Goal: Transaction & Acquisition: Purchase product/service

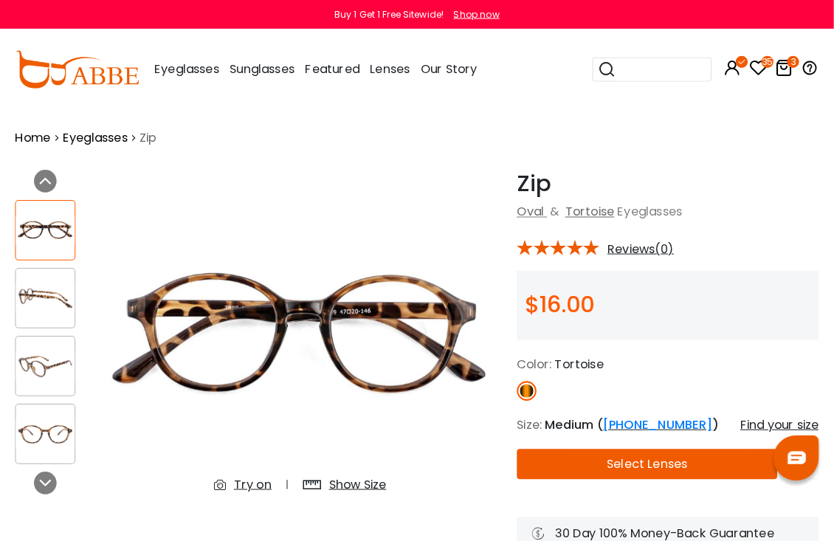
scroll to position [4, 0]
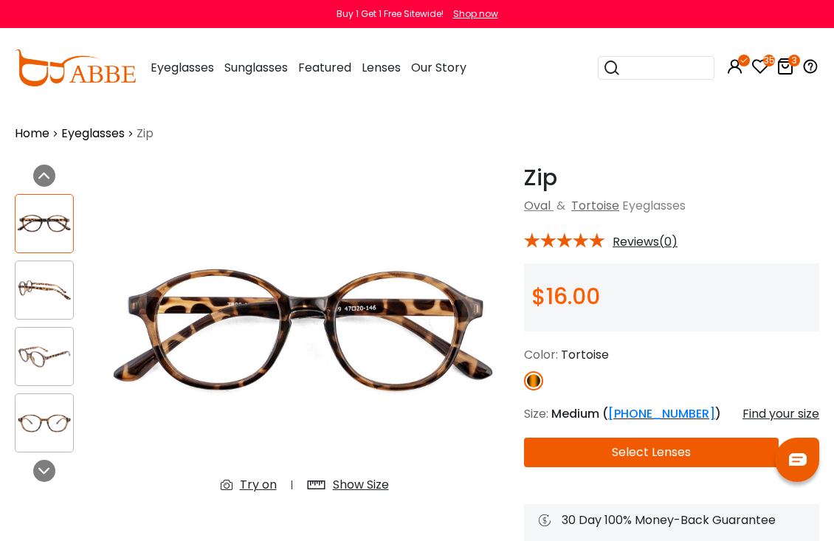
click at [789, 69] on icon at bounding box center [785, 67] width 18 height 18
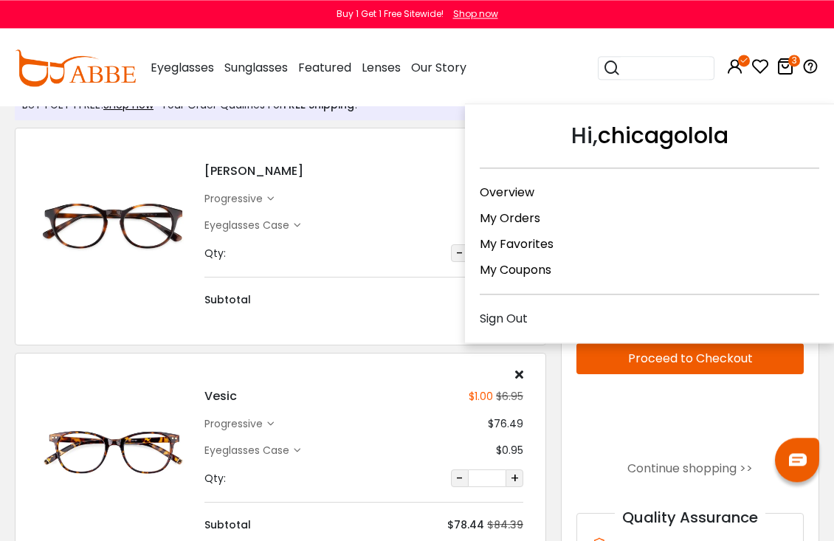
scroll to position [56, 0]
click at [766, 65] on icon at bounding box center [760, 67] width 18 height 18
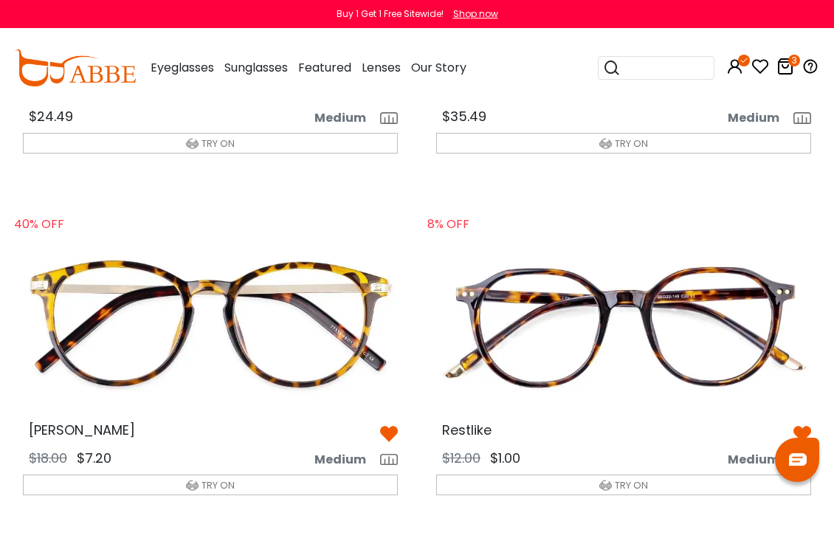
scroll to position [1001, 0]
click at [357, 328] on img at bounding box center [210, 323] width 398 height 199
